Goal: Transaction & Acquisition: Purchase product/service

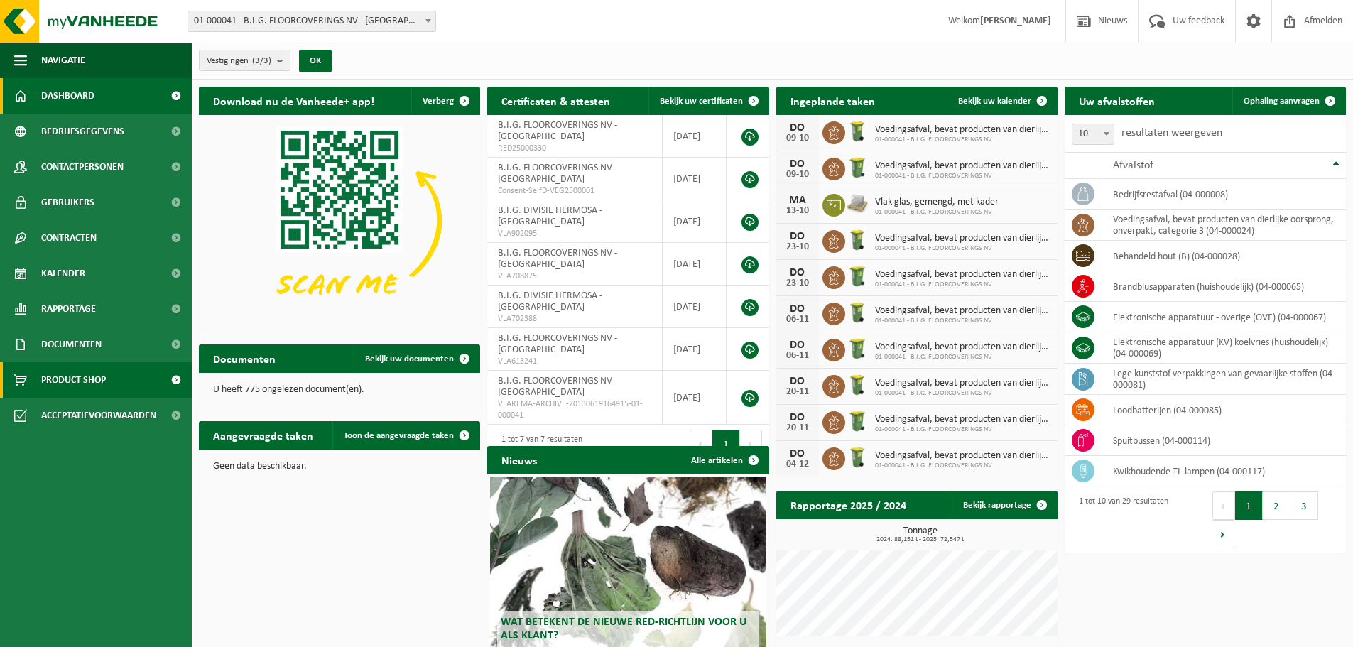
click at [80, 369] on span "Product Shop" at bounding box center [73, 380] width 65 height 36
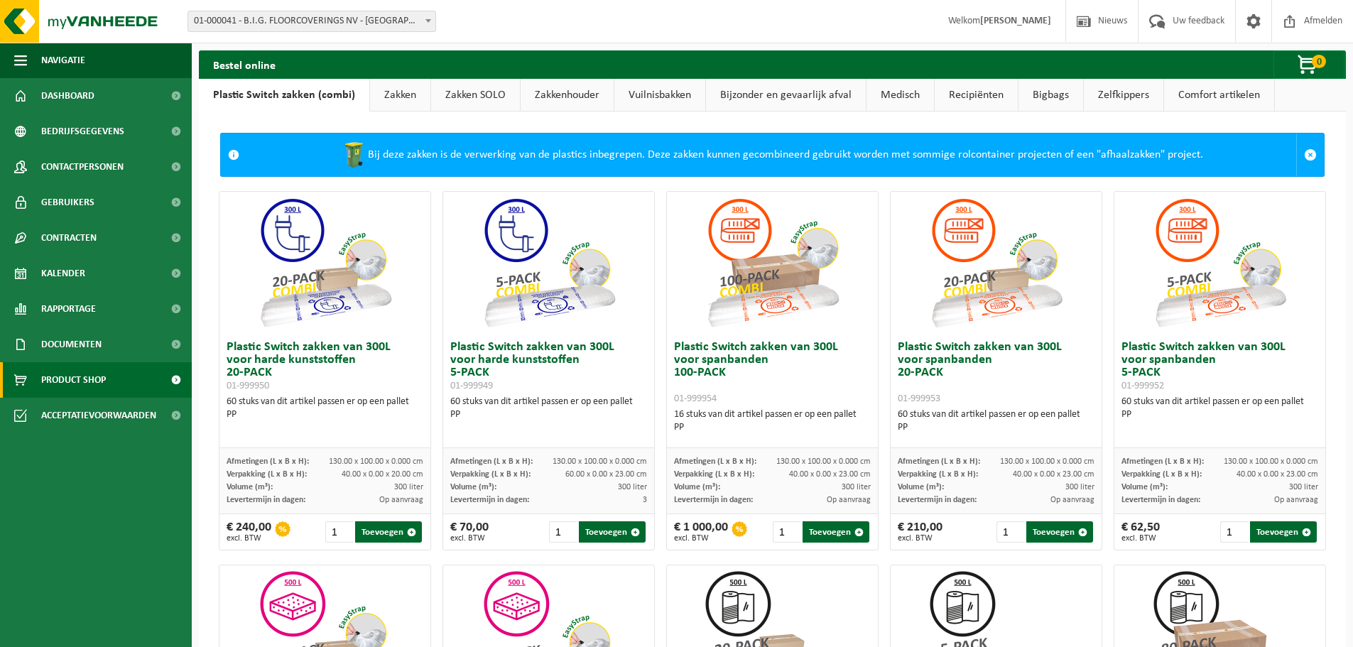
scroll to position [71, 0]
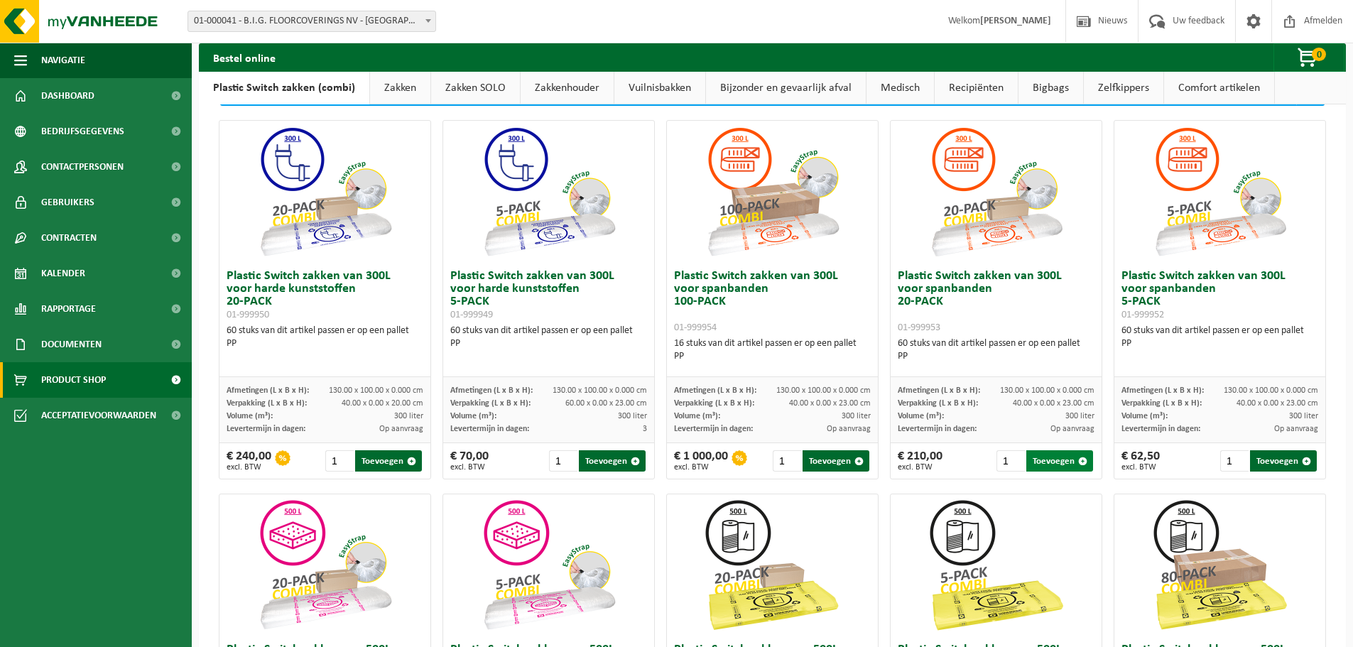
click at [1078, 463] on span "button" at bounding box center [1082, 461] width 9 height 9
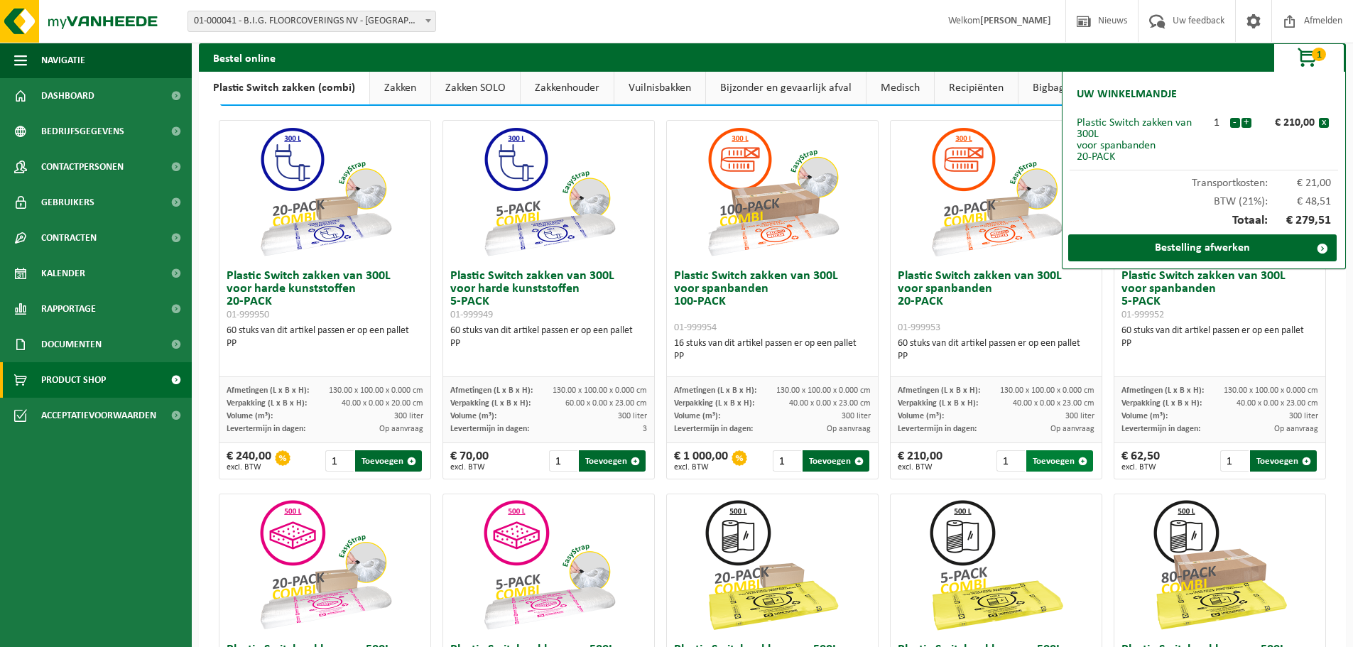
click at [1078, 461] on span "button" at bounding box center [1082, 461] width 9 height 9
click at [1287, 248] on link "Bestelling afwerken" at bounding box center [1202, 247] width 268 height 27
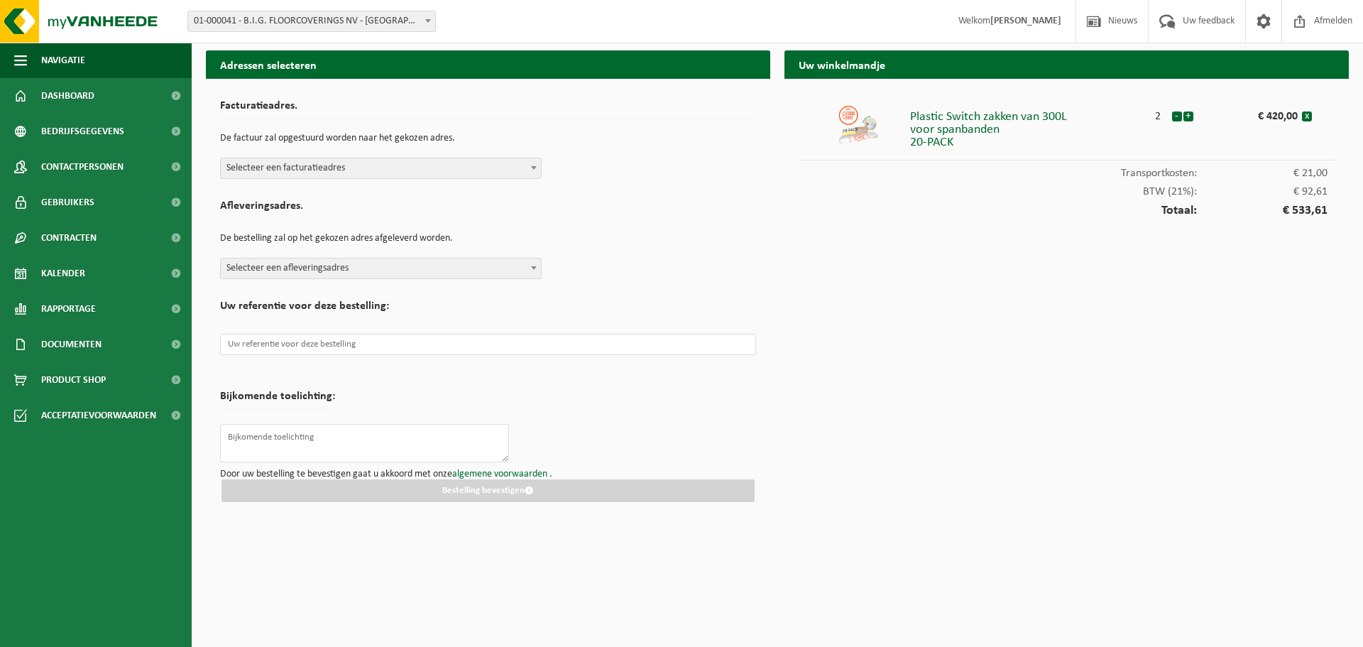
click at [450, 176] on span "Selecteer een facturatieadres" at bounding box center [381, 168] width 320 height 20
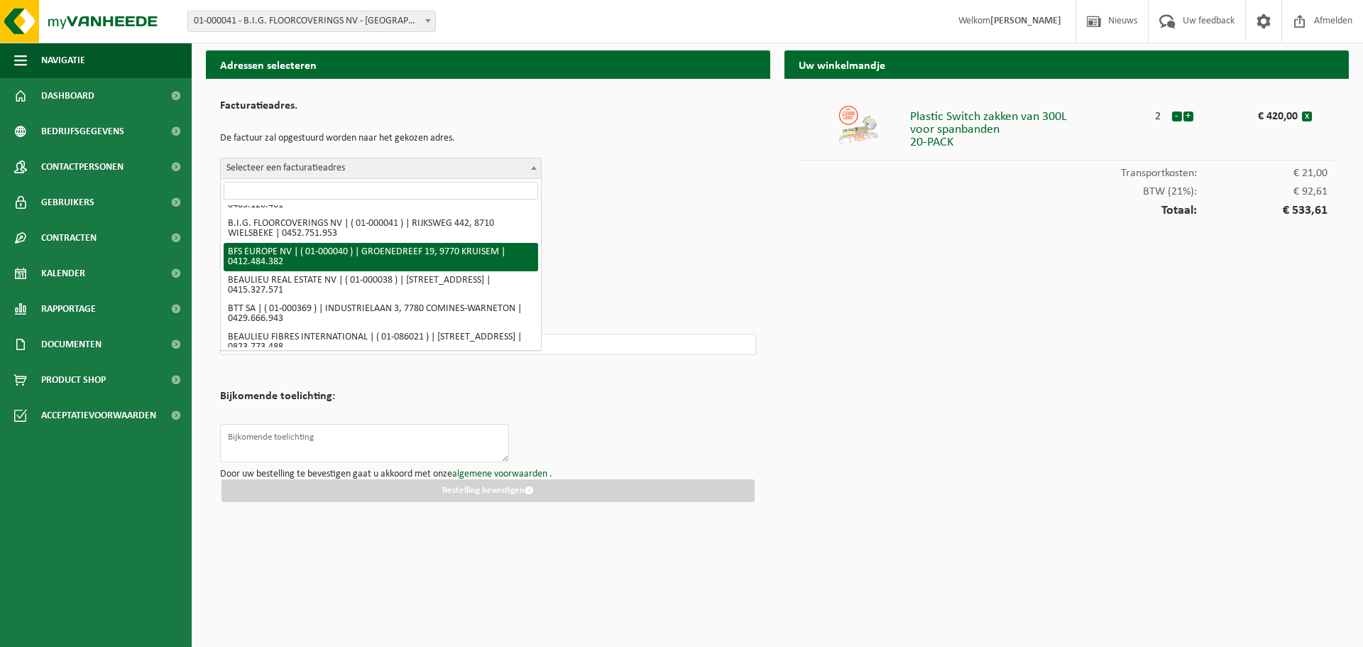
scroll to position [104, 0]
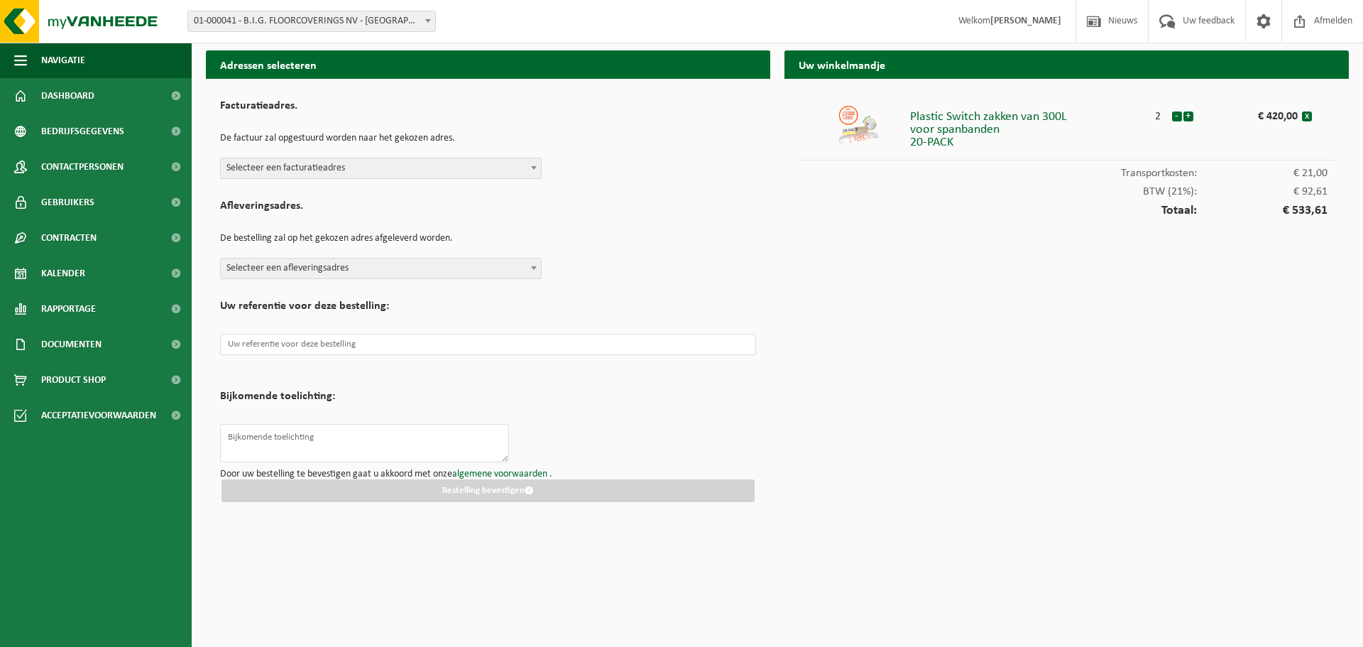
click at [679, 173] on div "Facturatieadres. De factuur zal opgestuurd worden naar het gekozen adres. Selec…" at bounding box center [488, 136] width 536 height 86
click at [315, 347] on input "text" at bounding box center [488, 344] width 536 height 21
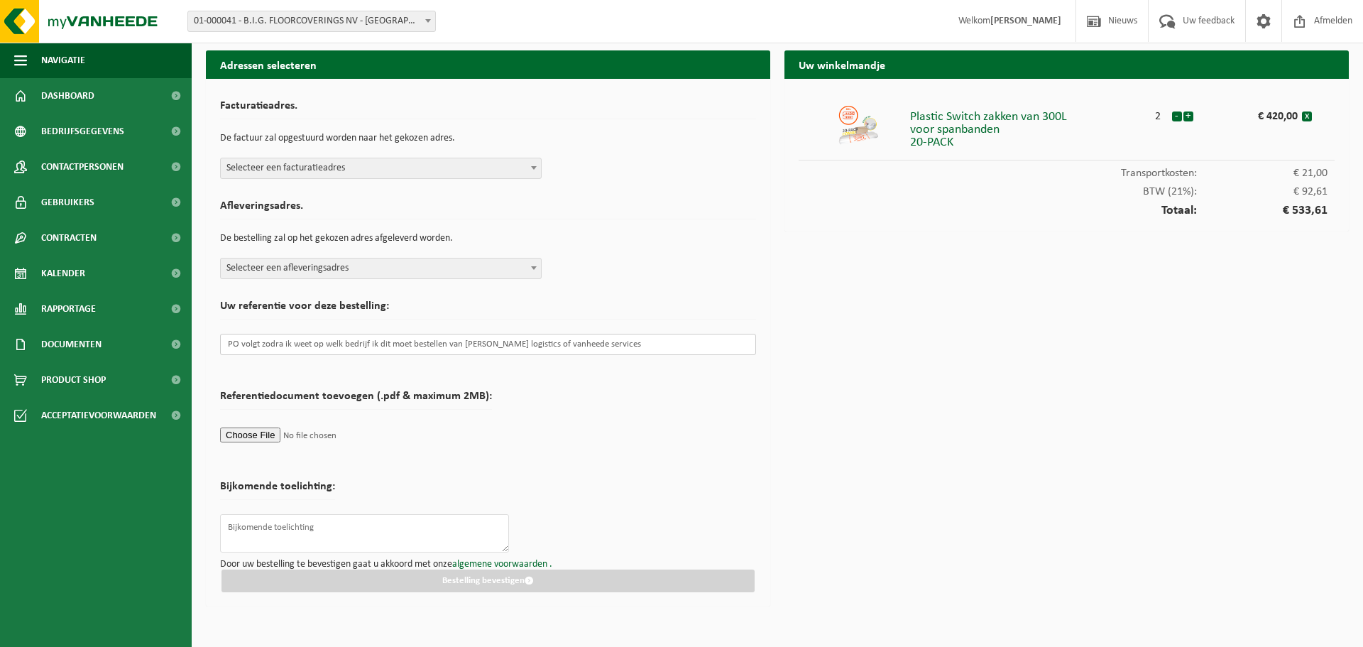
type input "PO volgt zodra ik weet op welk bedrijf ik dit moet bestellen van jullie vanheed…"
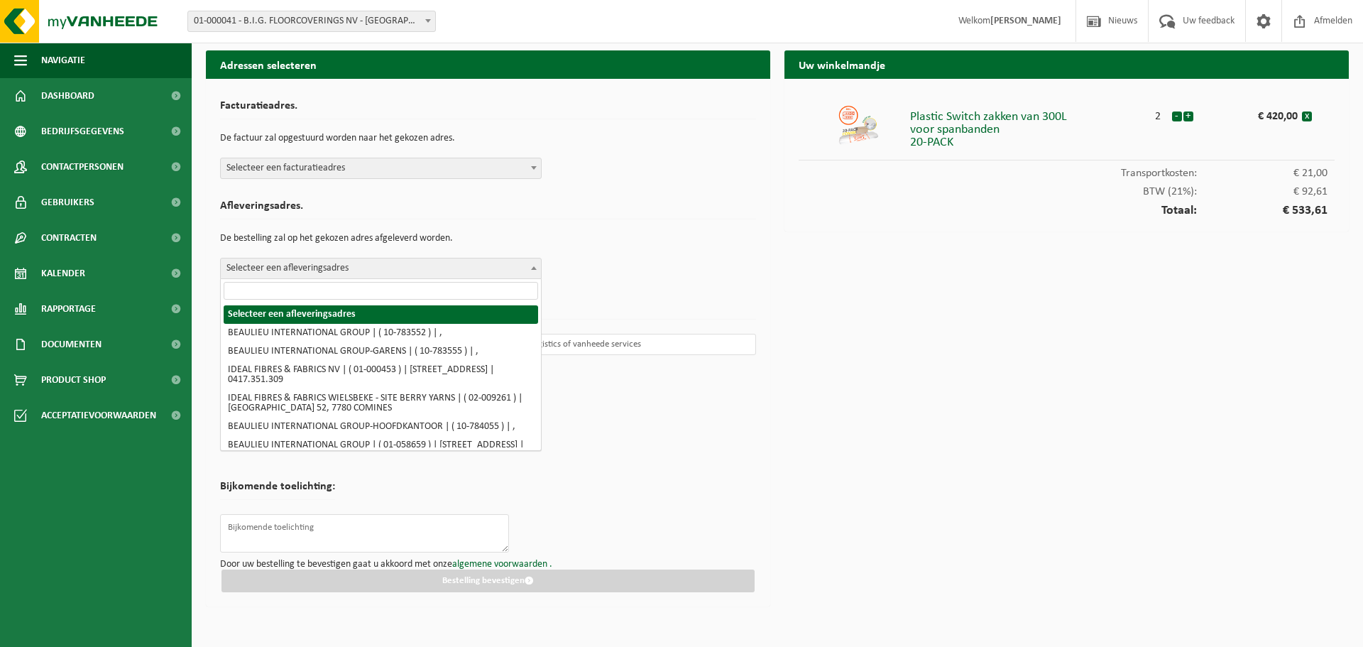
click at [454, 268] on span "Selecteer een afleveringsadres" at bounding box center [381, 268] width 320 height 20
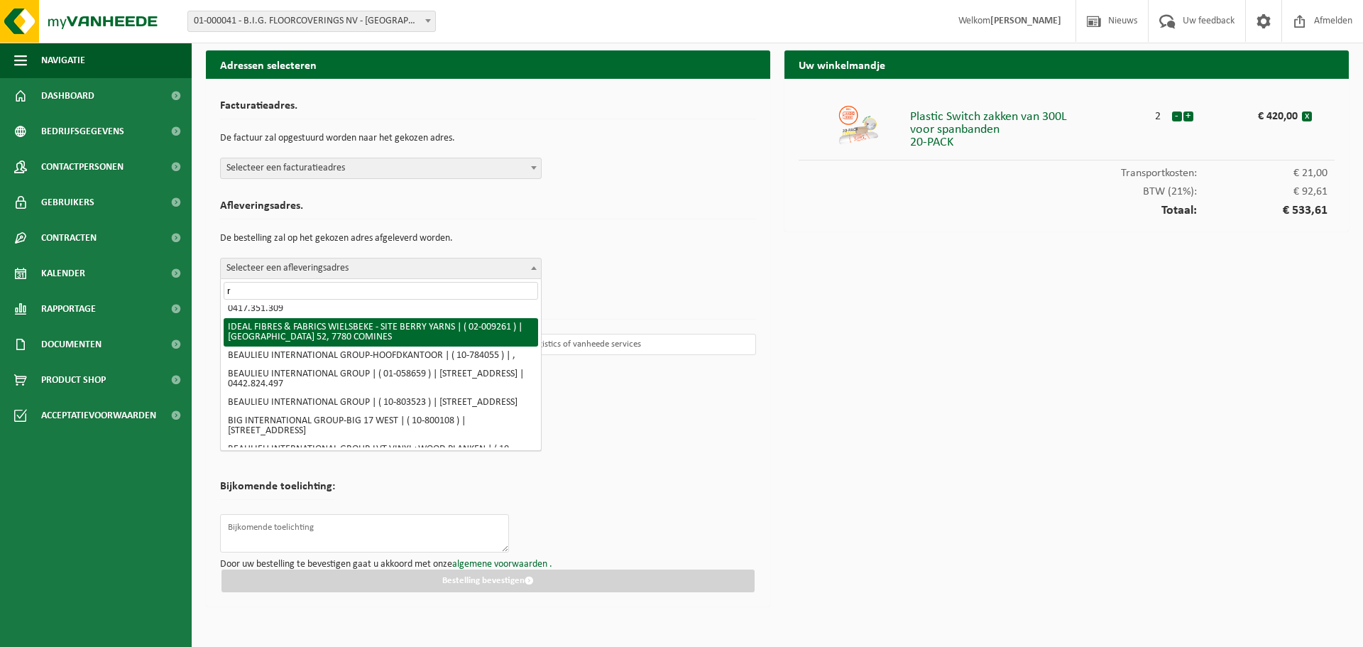
scroll to position [0, 0]
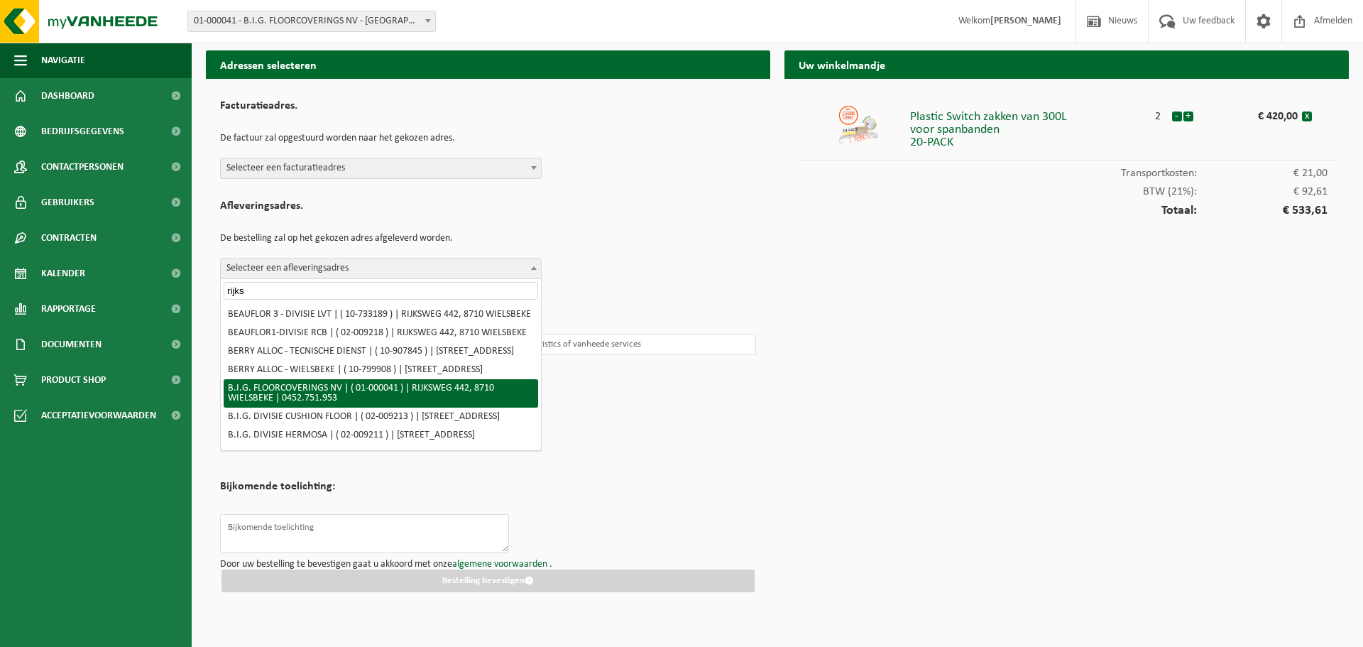
type input "rijks"
select select "9"
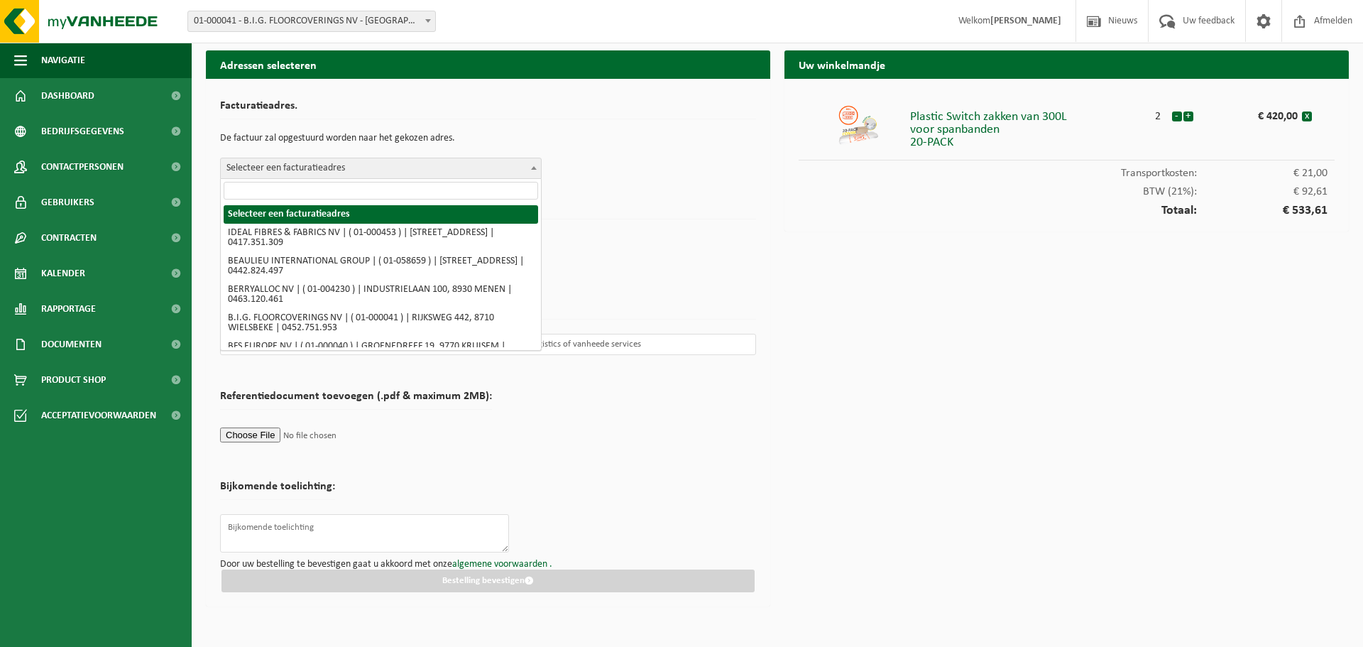
click at [533, 170] on span at bounding box center [534, 167] width 14 height 18
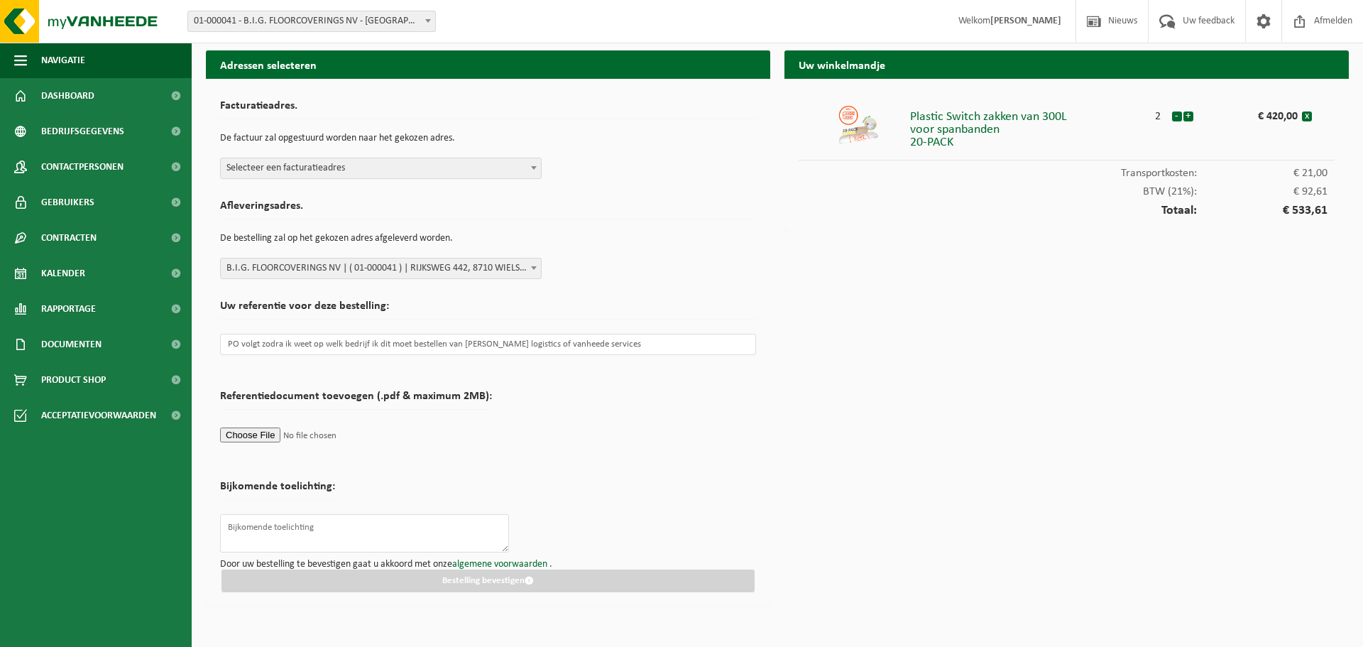
click at [533, 170] on span at bounding box center [534, 167] width 14 height 18
click at [368, 523] on textarea at bounding box center [364, 533] width 289 height 38
type textarea "afleveren aan poort V13 tav Tom Demeestere"
click at [360, 173] on span "Selecteer een facturatieadres" at bounding box center [381, 168] width 320 height 20
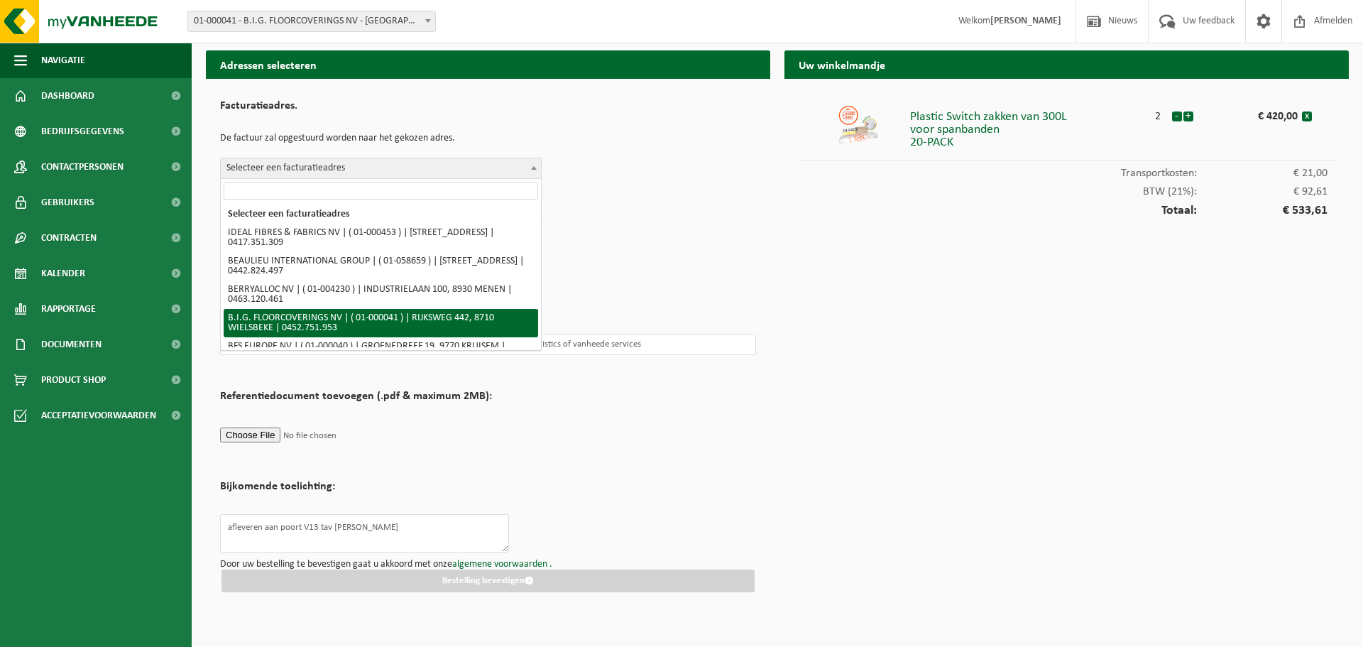
select select "9"
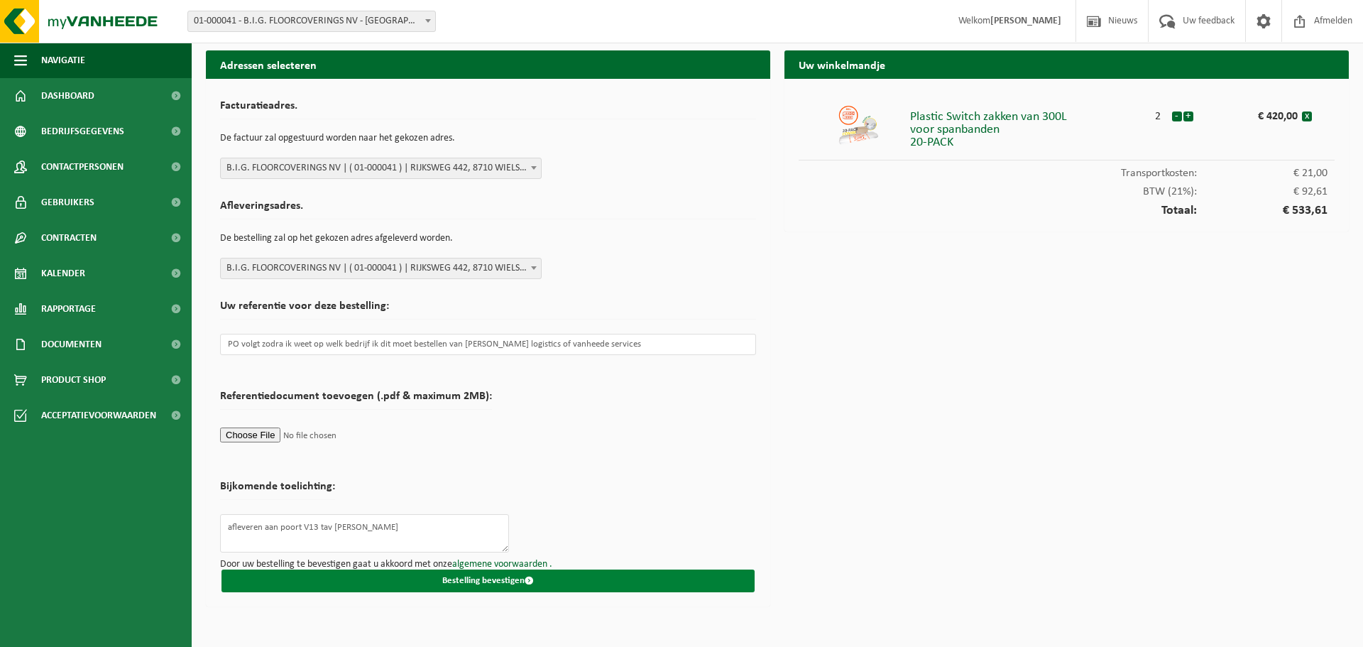
click at [498, 579] on button "Bestelling bevestigen" at bounding box center [488, 580] width 533 height 23
